Goal: Find specific page/section: Find specific page/section

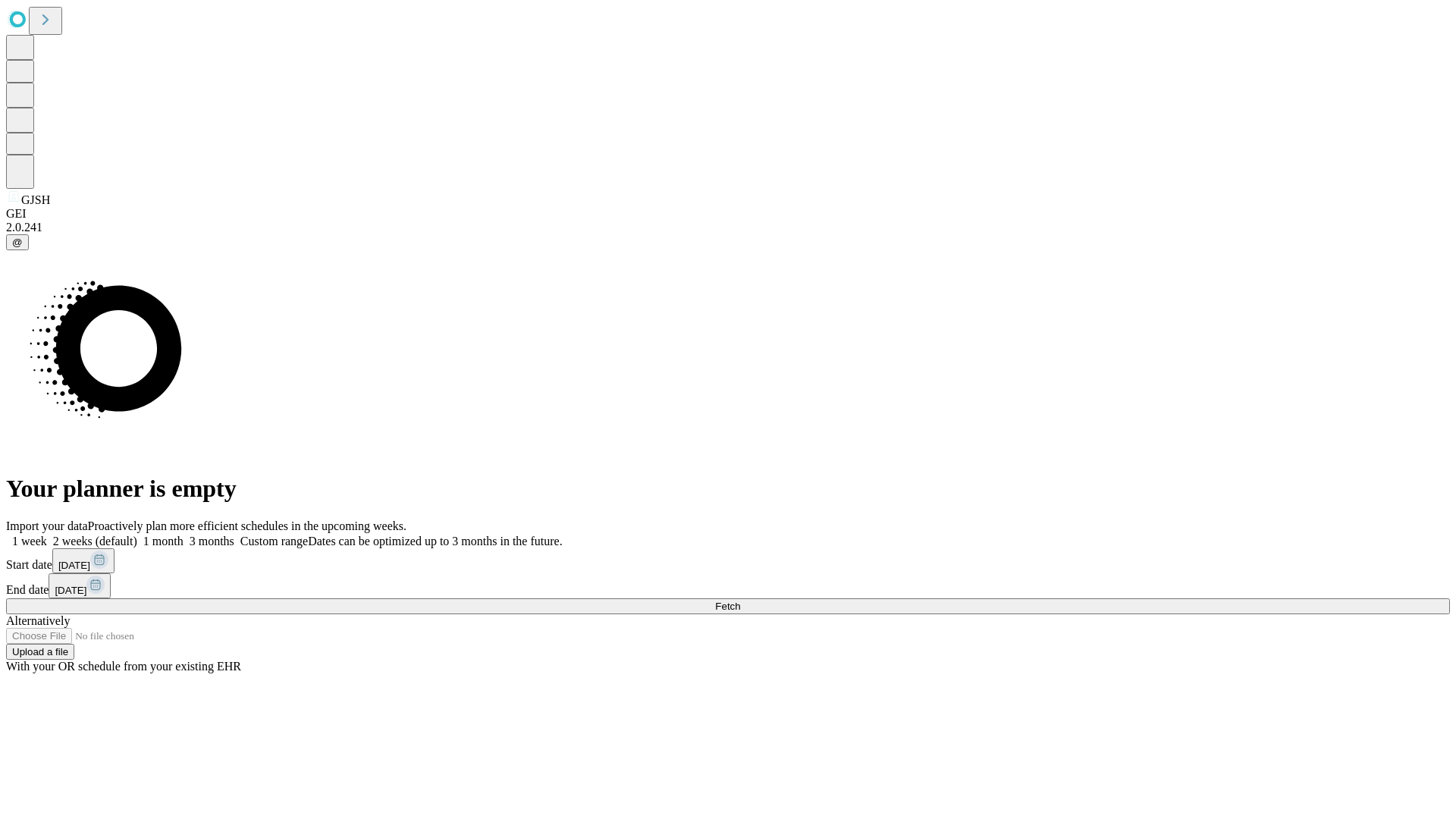
click at [740, 600] on span "Fetch" at bounding box center [727, 606] width 25 height 11
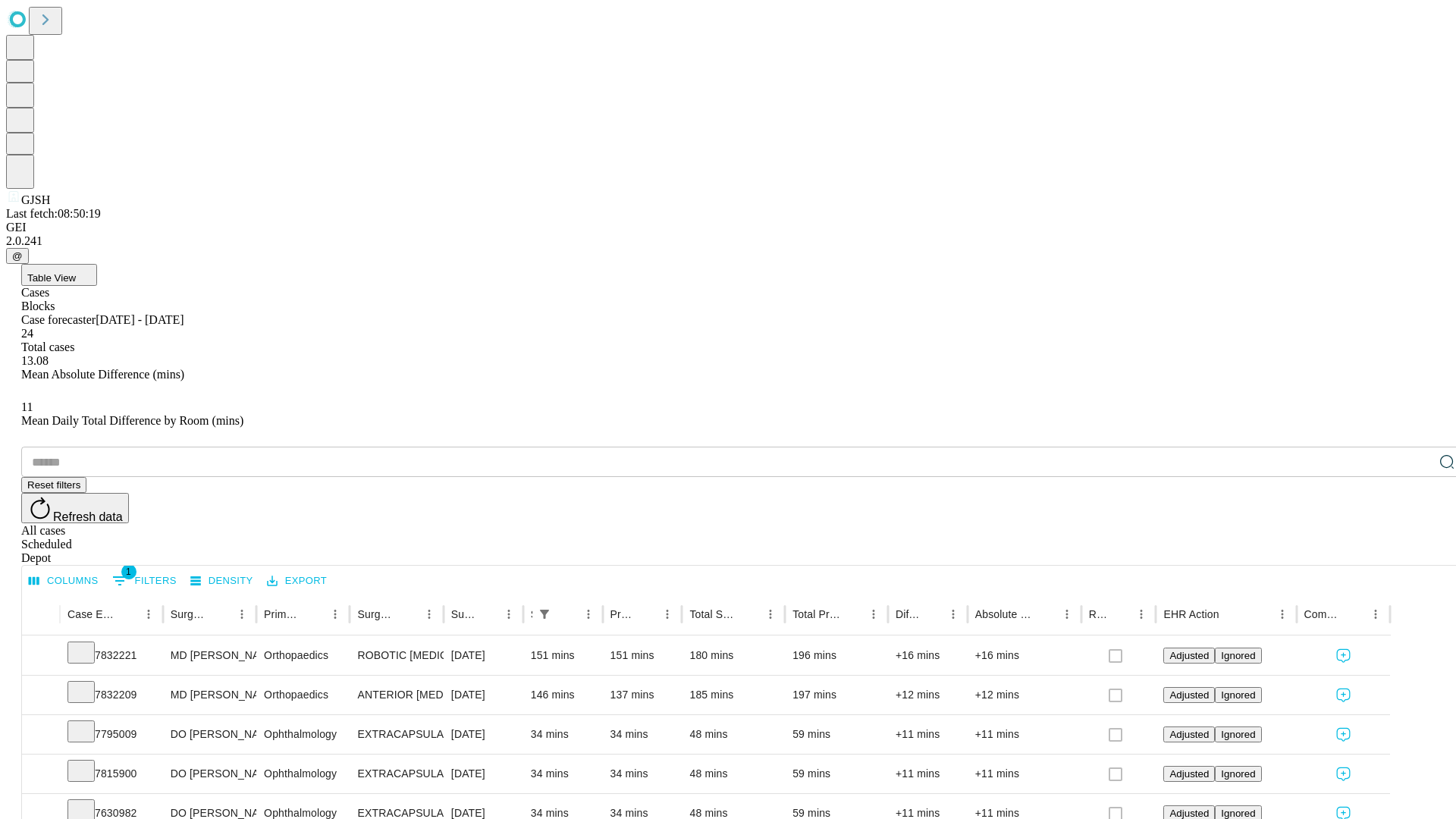
click at [76, 272] on span "Table View" at bounding box center [51, 278] width 48 height 11
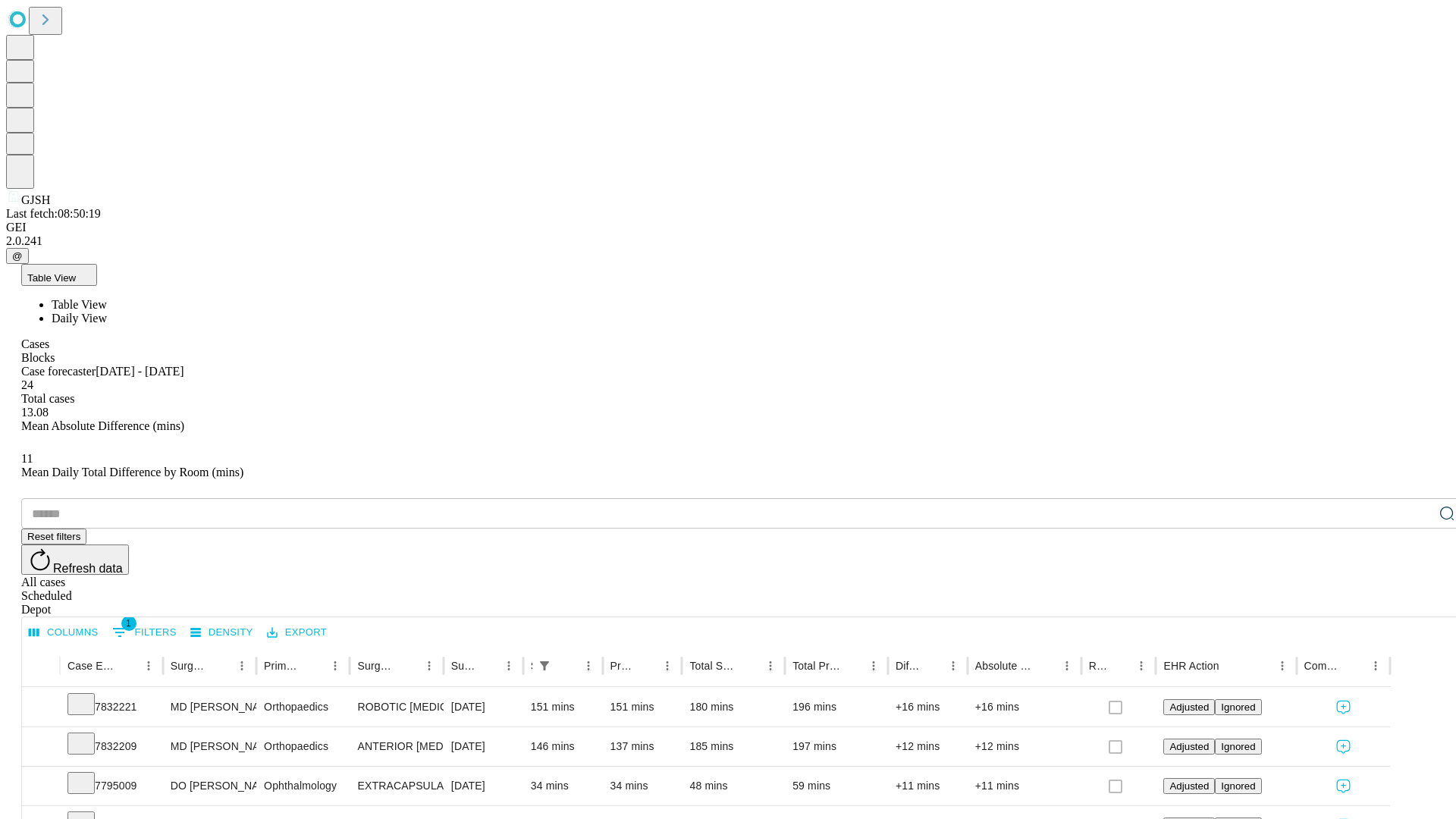
click at [107, 312] on span "Daily View" at bounding box center [79, 318] width 55 height 13
